Goal: Task Accomplishment & Management: Manage account settings

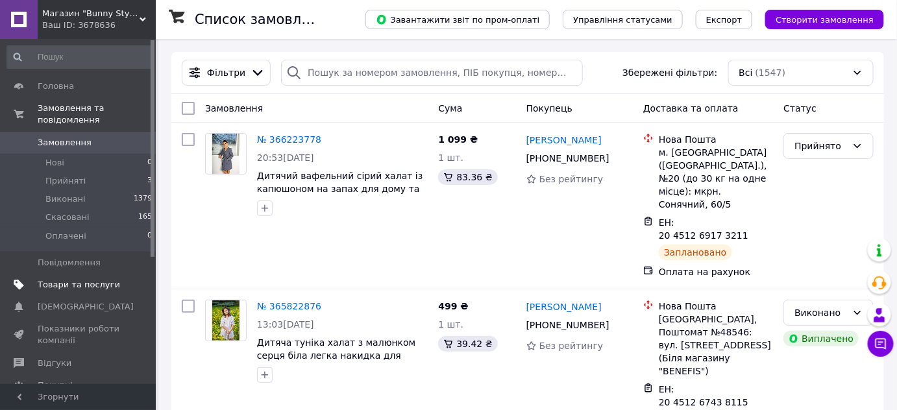
click at [78, 274] on link "Товари та послуги" at bounding box center [80, 285] width 160 height 22
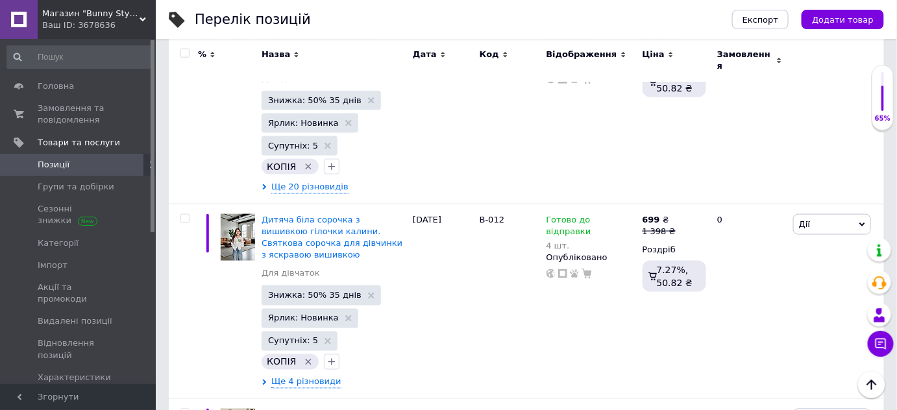
scroll to position [3827, 0]
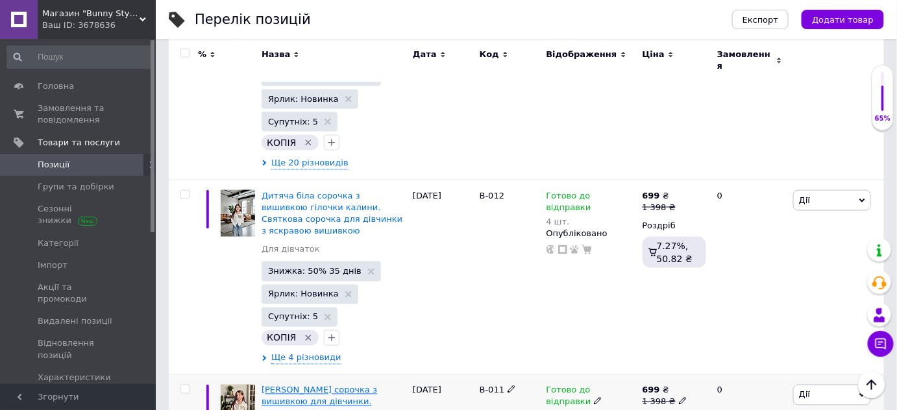
click at [354, 386] on span "[PERSON_NAME] сорочка з вишивкою для дівчинки. Універсальна сорочка з домоткано…" at bounding box center [329, 414] width 135 height 57
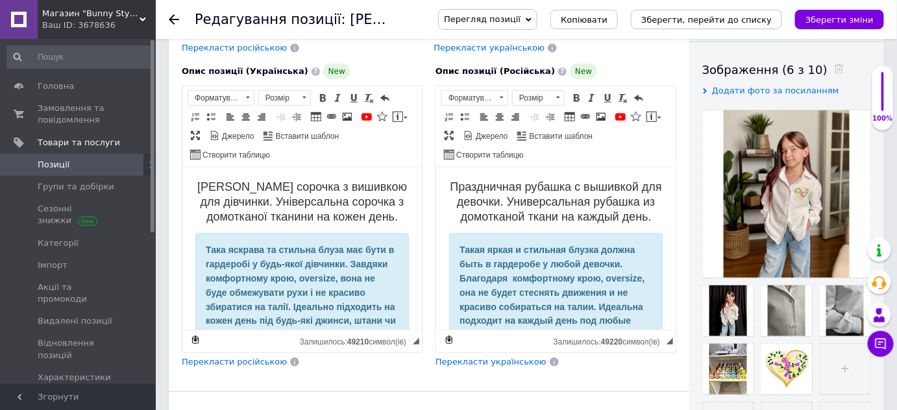
scroll to position [236, 0]
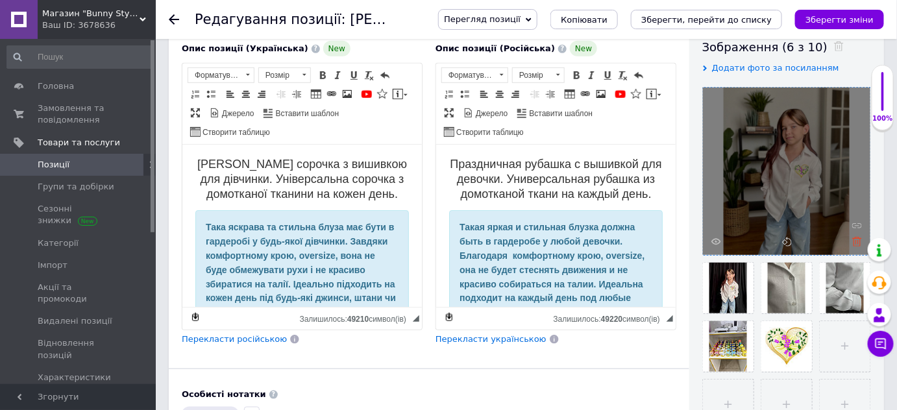
click at [857, 242] on icon at bounding box center [858, 242] width 10 height 10
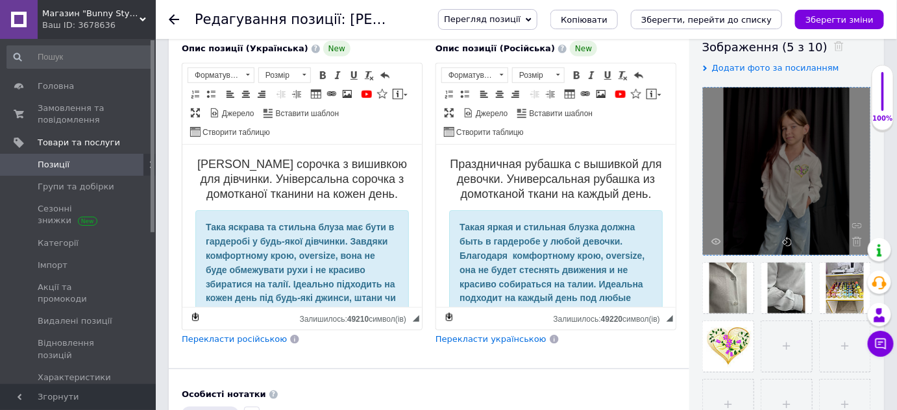
click at [857, 242] on icon at bounding box center [858, 242] width 10 height 10
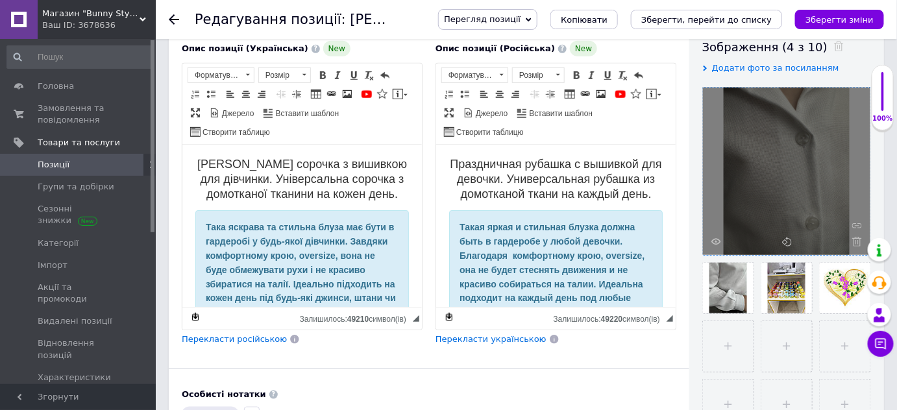
click at [857, 242] on icon at bounding box center [858, 242] width 10 height 10
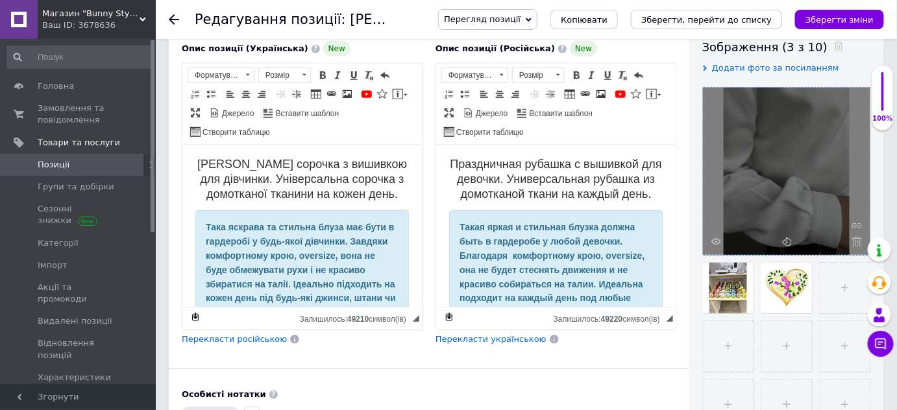
click at [857, 242] on icon at bounding box center [858, 242] width 10 height 10
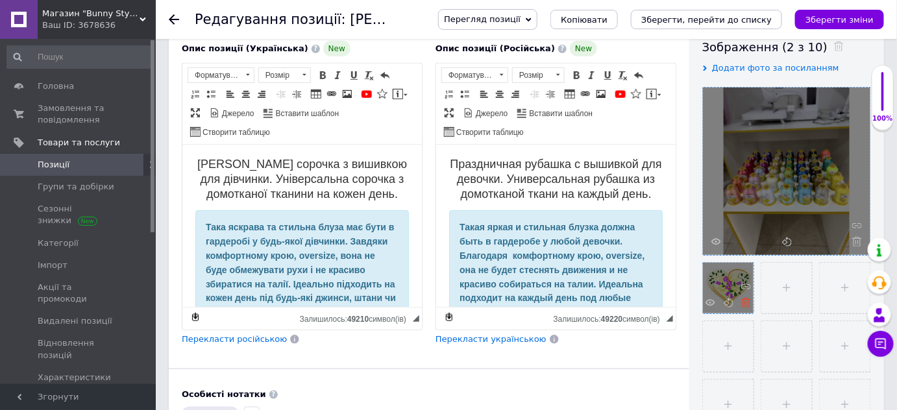
click at [745, 305] on use at bounding box center [747, 303] width 10 height 10
checkbox input "true"
